Goal: Transaction & Acquisition: Book appointment/travel/reservation

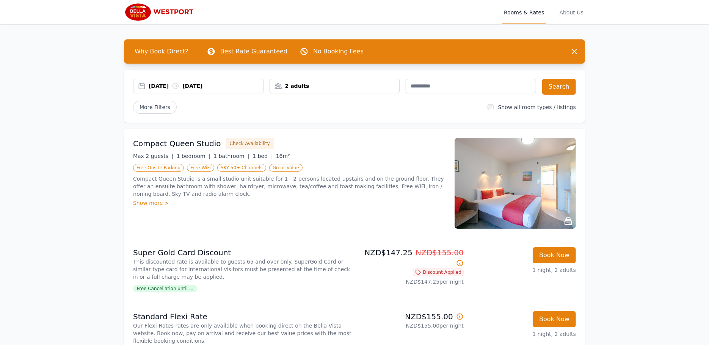
click at [160, 83] on div "[DATE] [DATE]" at bounding box center [206, 86] width 115 height 8
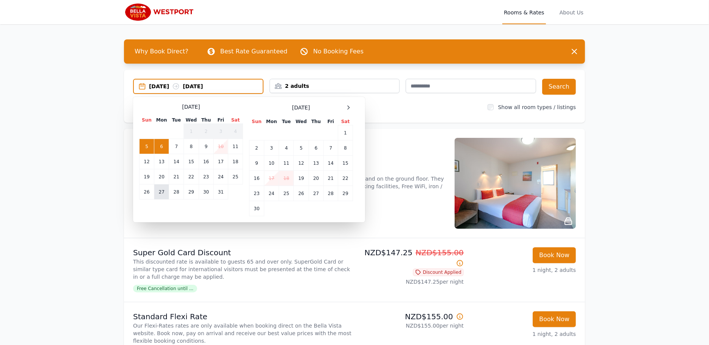
click at [160, 188] on td "27" at bounding box center [161, 192] width 15 height 15
click at [162, 189] on td "27" at bounding box center [161, 192] width 15 height 15
click at [176, 189] on td "28" at bounding box center [176, 192] width 15 height 15
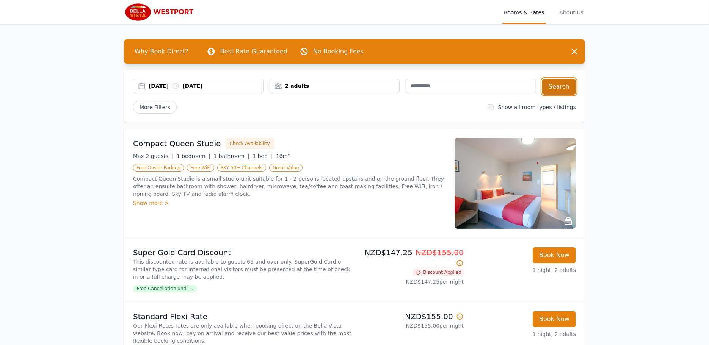
click at [558, 83] on button "Search" at bounding box center [559, 87] width 34 height 16
click at [153, 83] on div "[DATE] [DATE]" at bounding box center [206, 86] width 115 height 8
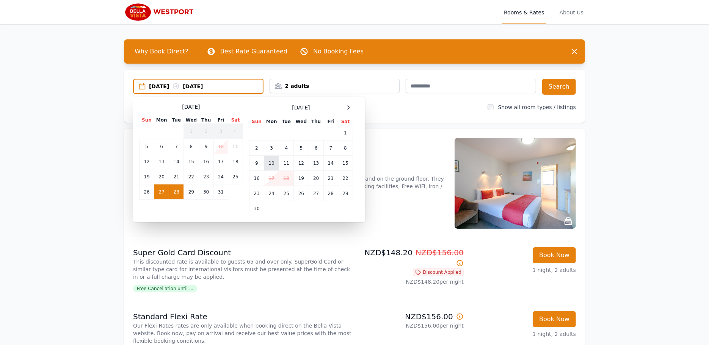
click at [271, 162] on td "10" at bounding box center [271, 163] width 15 height 15
click at [285, 160] on td "11" at bounding box center [286, 163] width 15 height 15
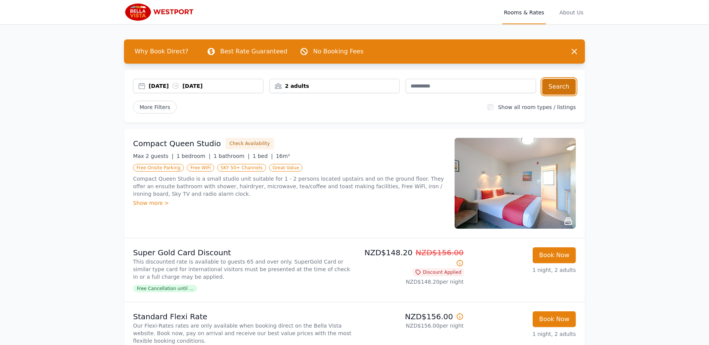
click at [562, 86] on button "Search" at bounding box center [559, 87] width 34 height 16
